Goal: Task Accomplishment & Management: Use online tool/utility

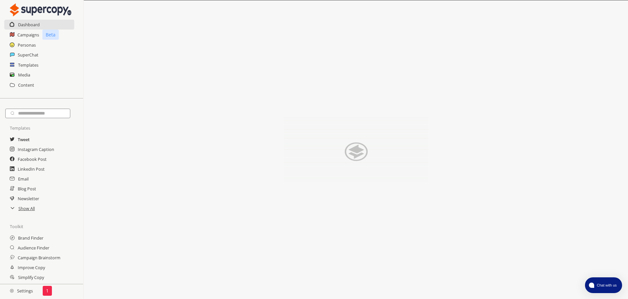
click at [23, 141] on h2 "Tweet" at bounding box center [24, 140] width 12 height 10
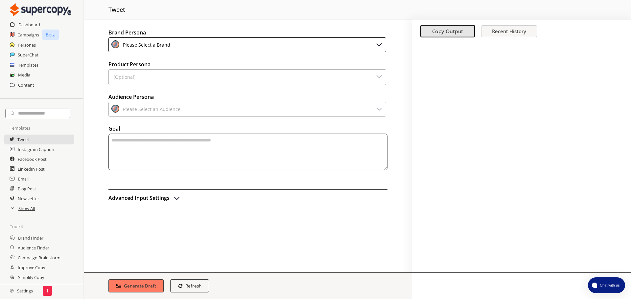
click at [262, 49] on div "Please Select a Brand" at bounding box center [247, 44] width 278 height 15
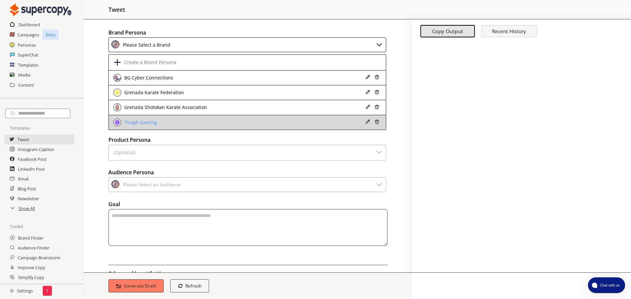
click at [126, 121] on div "Tisagh Gaming" at bounding box center [140, 122] width 35 height 5
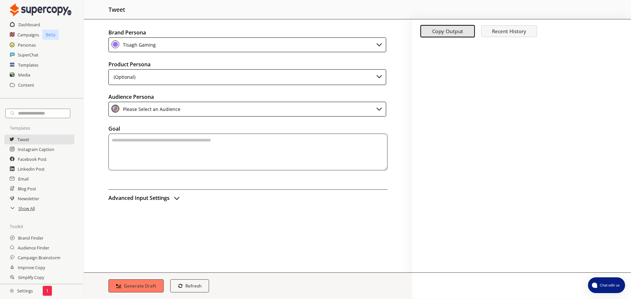
click at [164, 76] on div "(Optional)" at bounding box center [247, 77] width 278 height 16
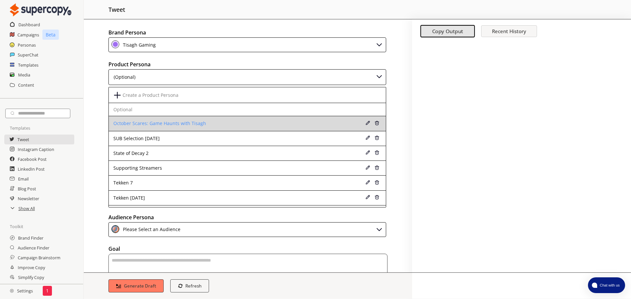
click at [161, 124] on div "October Scares: Game Haunts with Tisagh" at bounding box center [222, 123] width 218 height 5
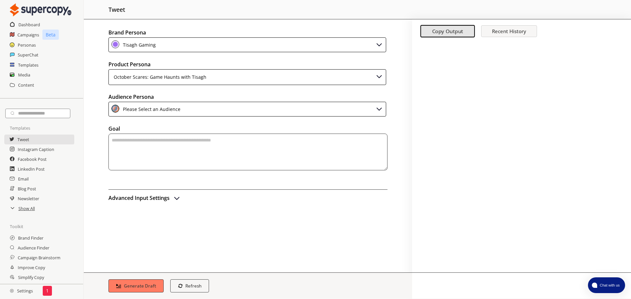
click at [168, 109] on div "Please Select an Audience" at bounding box center [151, 109] width 60 height 9
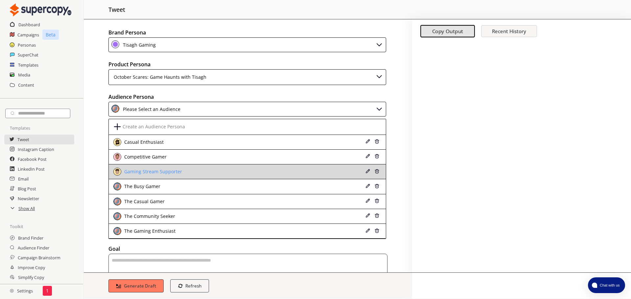
click at [189, 173] on div "Gaming Stream Supporter" at bounding box center [222, 172] width 218 height 8
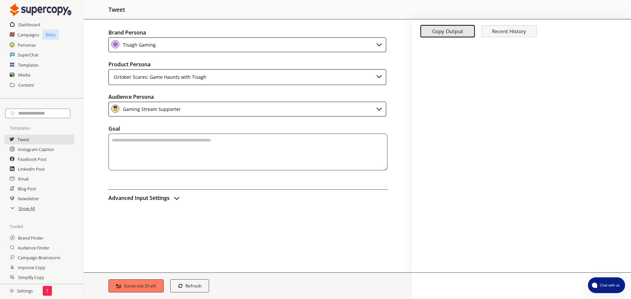
click at [160, 153] on textarea "textarea-textarea" at bounding box center [247, 152] width 279 height 37
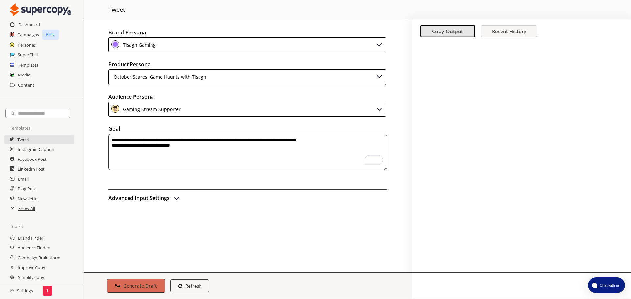
type textarea "**********"
click at [138, 285] on b "Generate Draft" at bounding box center [140, 286] width 34 height 6
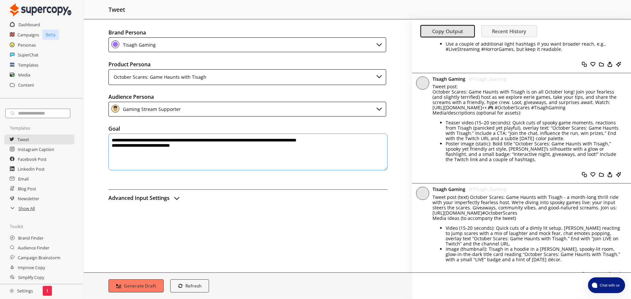
scroll to position [504, 0]
click at [207, 151] on textarea "**********" at bounding box center [247, 152] width 279 height 37
click at [438, 83] on p "Tweet post: October Scares: Game Haunts with Tisagh is on all October long! Joi…" at bounding box center [526, 96] width 189 height 26
drag, startPoint x: 438, startPoint y: 77, endPoint x: 445, endPoint y: 78, distance: 6.3
click at [445, 83] on p "Tweet post: October Scares: Game Haunts with Tisagh is on all October long! Joi…" at bounding box center [526, 96] width 189 height 26
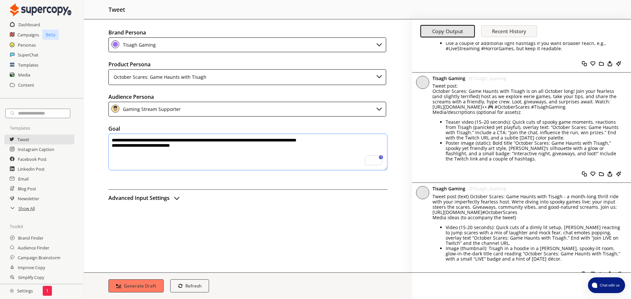
click at [441, 83] on p "Tweet post: October Scares: Game Haunts with Tisagh is on all October long! Joi…" at bounding box center [526, 96] width 189 height 26
drag, startPoint x: 441, startPoint y: 81, endPoint x: 520, endPoint y: 84, distance: 79.3
click at [520, 84] on p "Tweet post: October Scares: Game Haunts with Tisagh is on all October long! Joi…" at bounding box center [526, 96] width 189 height 26
copy p "October Scares: Game Haunts with Tisagh"
